Goal: Navigation & Orientation: Find specific page/section

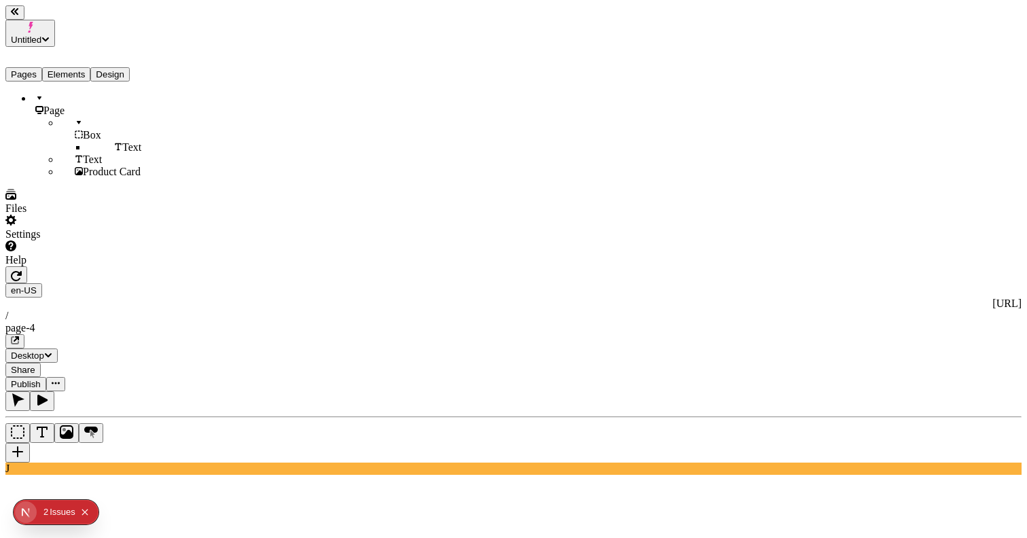
drag, startPoint x: 28, startPoint y: 35, endPoint x: 35, endPoint y: 48, distance: 14.3
click at [29, 47] on div "Pages Elements Design" at bounding box center [86, 64] width 163 height 35
click at [35, 67] on button "Pages" at bounding box center [23, 74] width 37 height 14
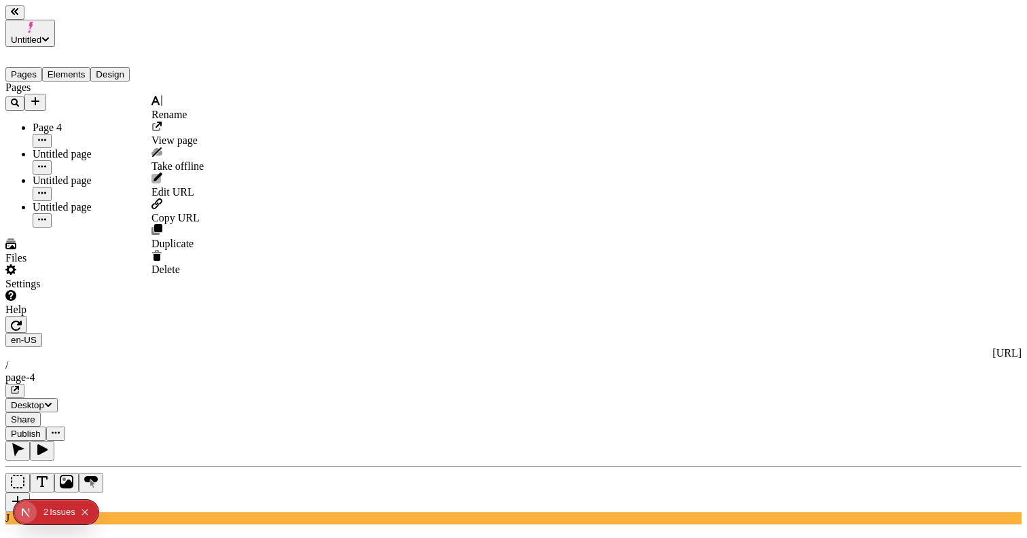
click at [52, 134] on button "button" at bounding box center [42, 141] width 19 height 14
click at [145, 290] on div "Settings" at bounding box center [86, 277] width 163 height 26
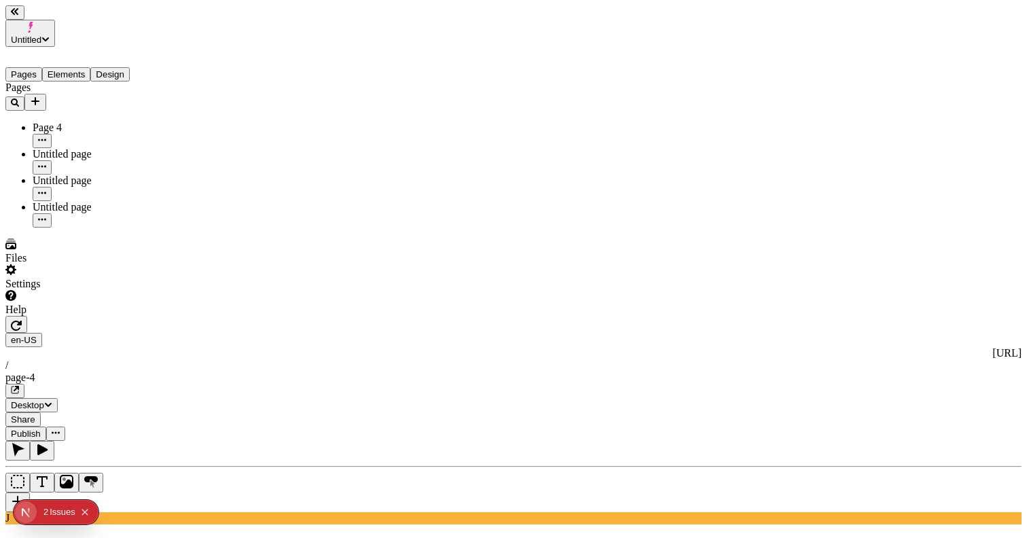
click at [55, 20] on button "Untitled" at bounding box center [30, 33] width 50 height 27
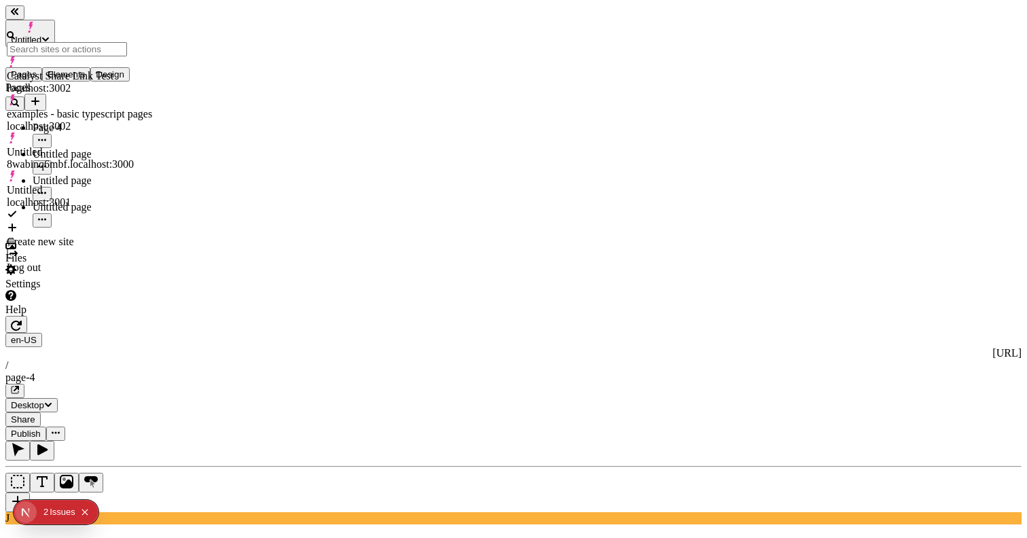
click at [122, 290] on div "Settings" at bounding box center [86, 277] width 163 height 26
